Goal: Task Accomplishment & Management: Complete application form

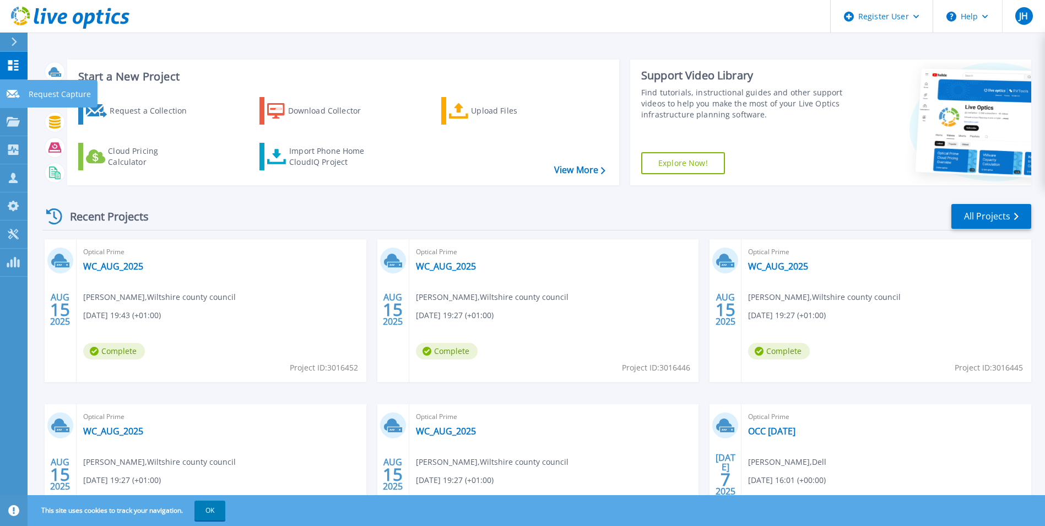
click at [42, 96] on p "Request Capture" at bounding box center [60, 94] width 62 height 29
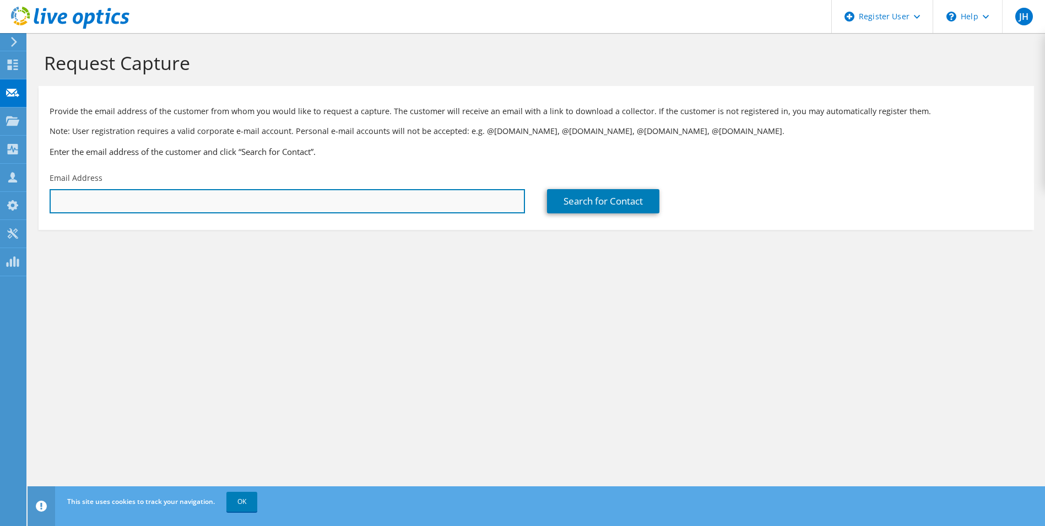
click at [210, 196] on input "text" at bounding box center [287, 201] width 475 height 24
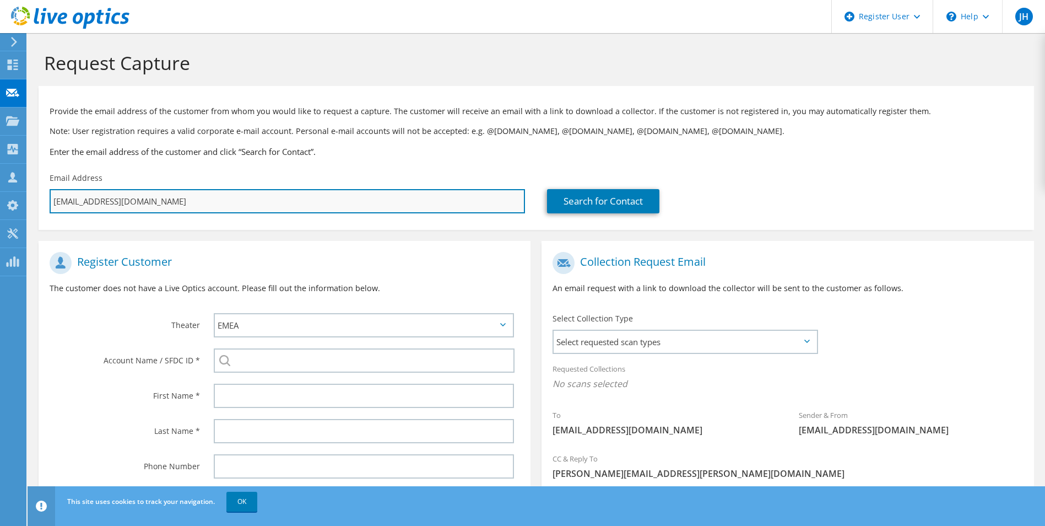
click at [100, 201] on input "[EMAIL_ADDRESS][DOMAIN_NAME]" at bounding box center [287, 201] width 475 height 24
click at [315, 193] on input "[EMAIL_ADDRESS][DOMAIN_NAME]" at bounding box center [287, 201] width 475 height 24
paste input "@[DOMAIN_NAME]>"
type input "[EMAIL_ADDRESS][DOMAIN_NAME]>"
type input "Select"
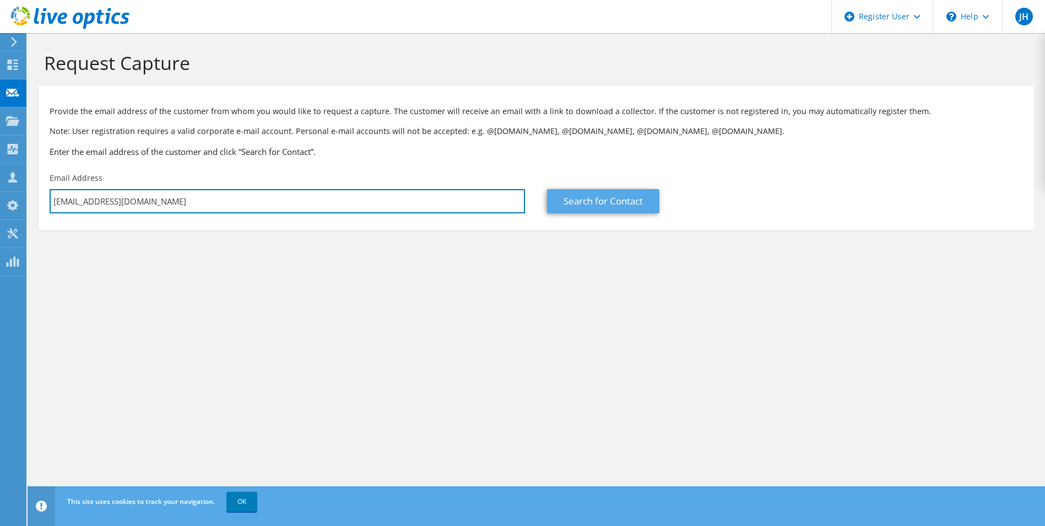
type input "[EMAIL_ADDRESS][DOMAIN_NAME]"
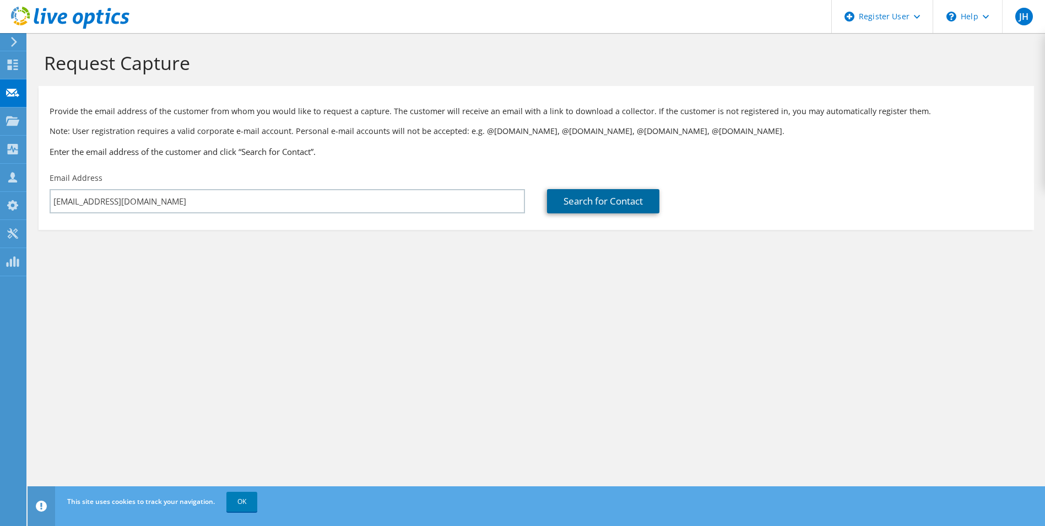
click at [581, 210] on link "Search for Contact" at bounding box center [603, 201] width 112 height 24
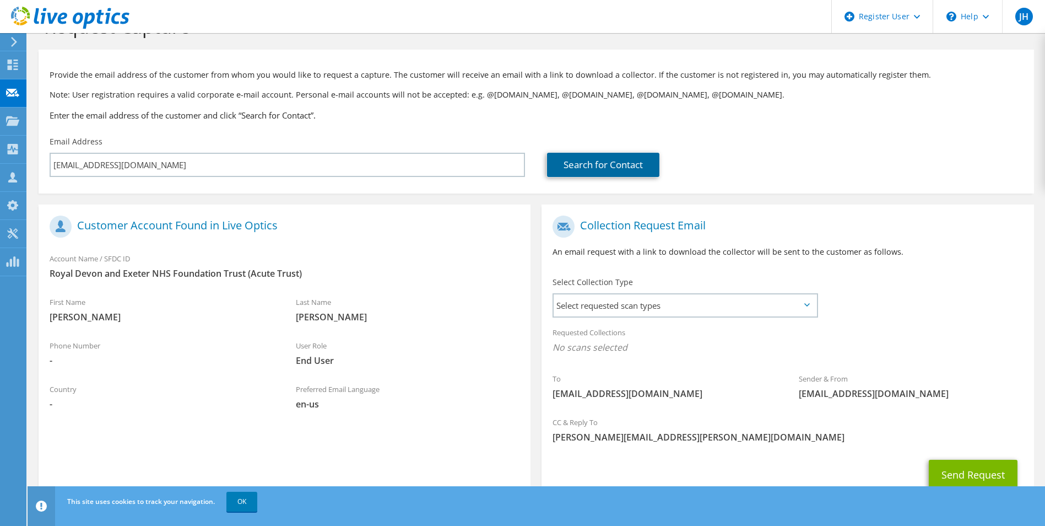
scroll to position [77, 0]
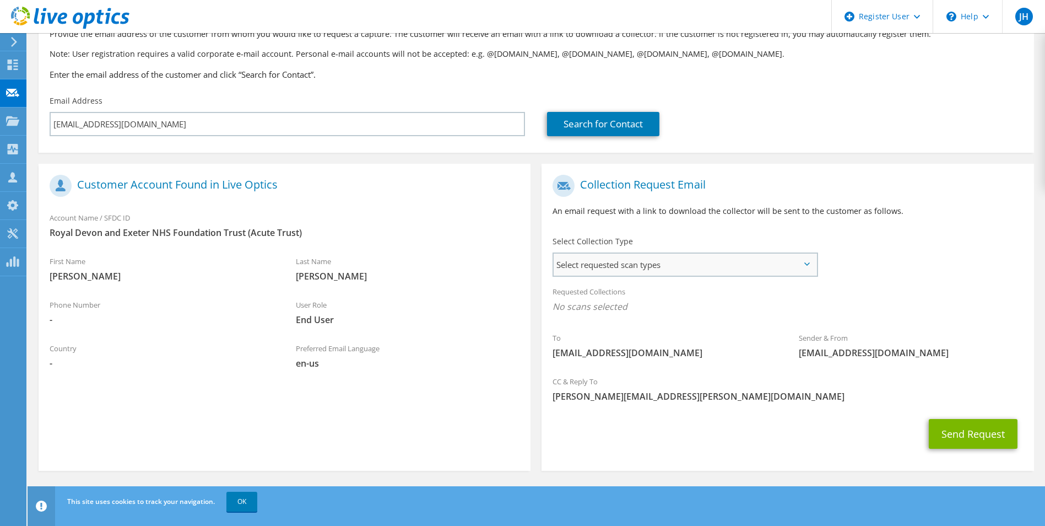
click at [741, 262] on span "Select requested scan types" at bounding box center [685, 264] width 262 height 22
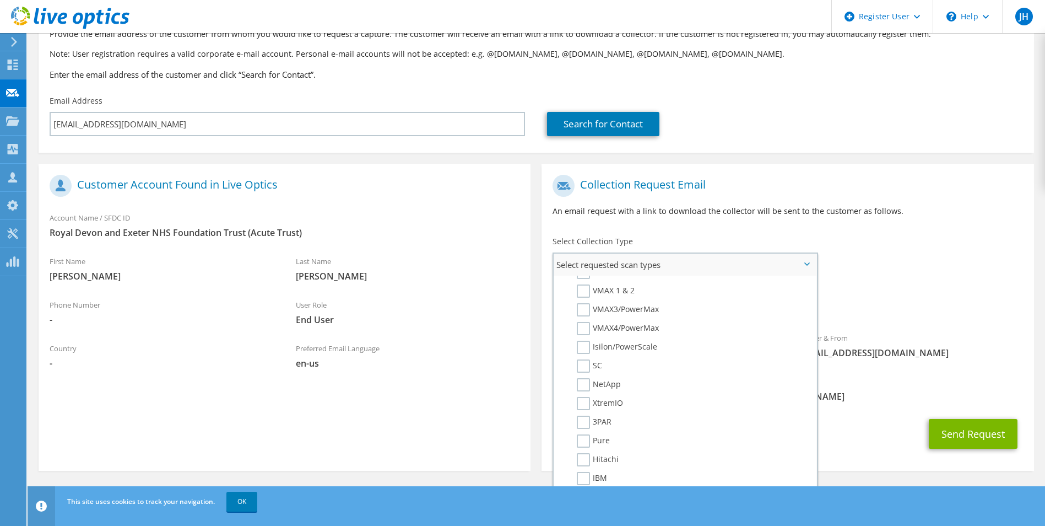
scroll to position [275, 0]
click at [591, 413] on li "3PAR" at bounding box center [683, 405] width 254 height 19
click at [592, 426] on label "Pure" at bounding box center [593, 421] width 33 height 13
click at [0, 0] on input "Pure" at bounding box center [0, 0] width 0 height 0
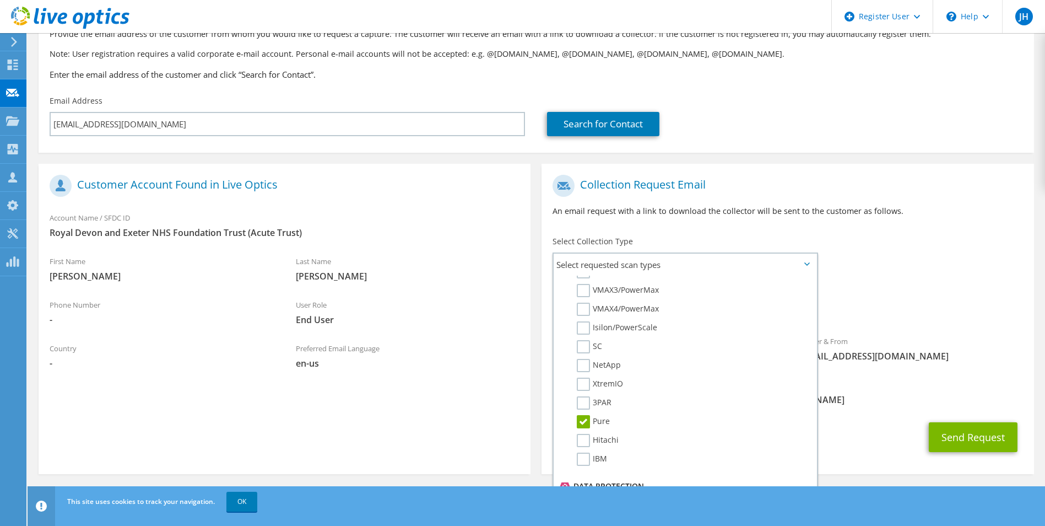
click at [896, 324] on div "Requested Collections No scans selected Pure" at bounding box center [787, 305] width 492 height 50
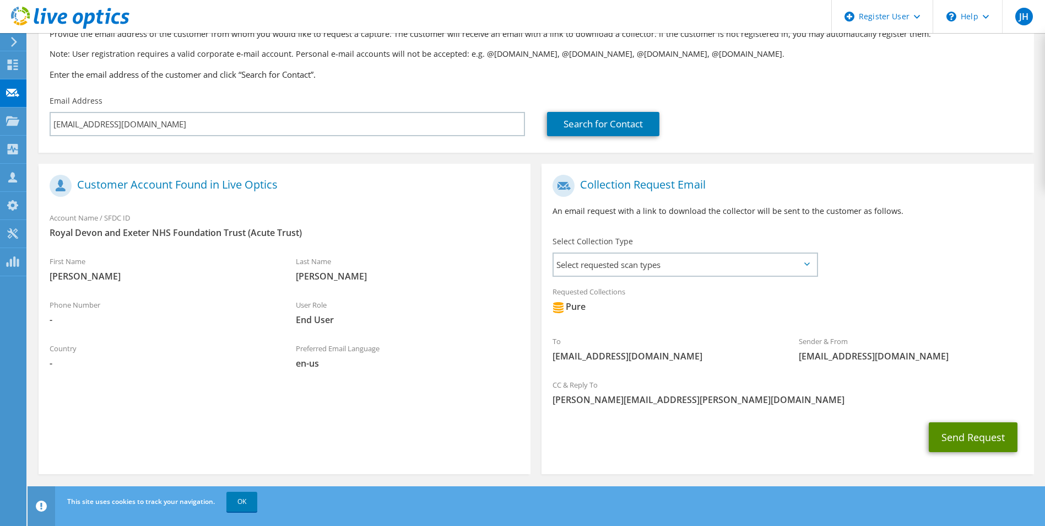
click at [979, 449] on button "Send Request" at bounding box center [973, 437] width 89 height 30
